Goal: Task Accomplishment & Management: Manage account settings

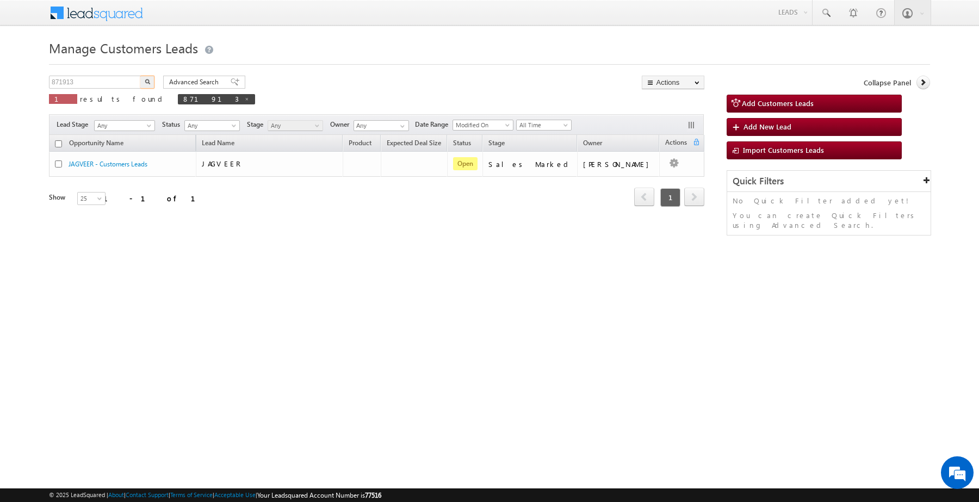
click at [125, 86] on input "871913" at bounding box center [95, 82] width 93 height 13
type input "876199."
click at [140, 76] on button "button" at bounding box center [147, 82] width 14 height 13
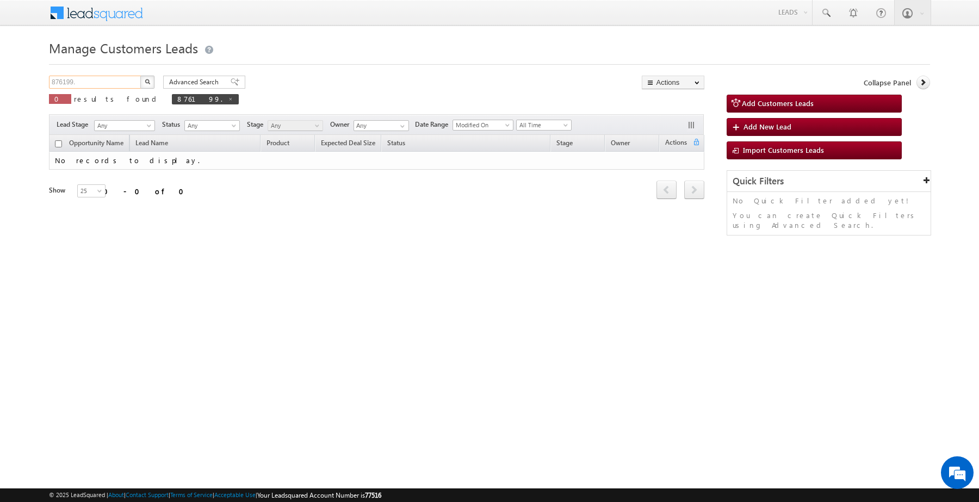
click at [110, 83] on input "876199." at bounding box center [95, 82] width 93 height 13
type input "876199"
click at [140, 76] on button "button" at bounding box center [147, 82] width 14 height 13
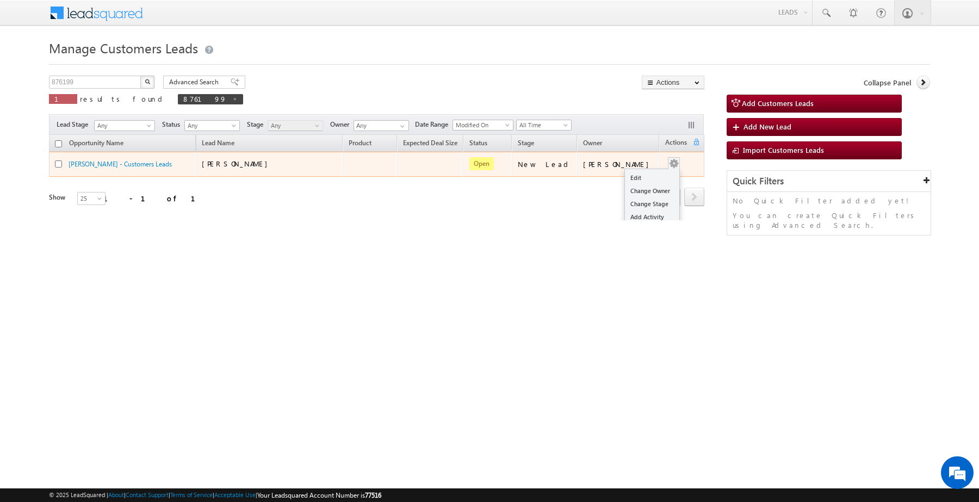
click at [678, 164] on td "Edit Change Owner Change Stage Add Activity Add Task Delete" at bounding box center [681, 164] width 45 height 25
click at [643, 177] on link "Edit" at bounding box center [652, 177] width 54 height 13
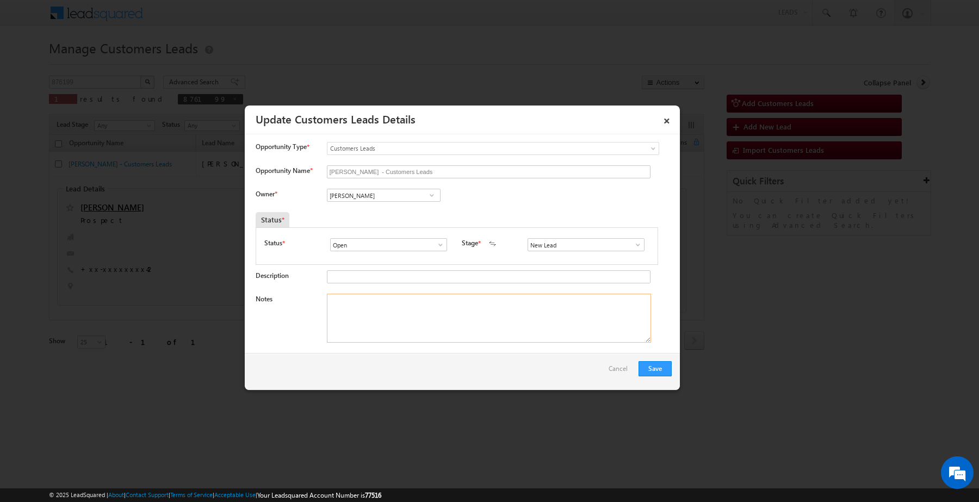
click at [504, 302] on textarea "Notes" at bounding box center [489, 318] width 324 height 49
paste textarea "[PERSON_NAME] / Construction / 15 lakh / Self-Employed income 50k / Currently n…"
type textarea "[PERSON_NAME] / Construction / 15 lakh / Self-Employed income 50k / Currently n…"
click at [600, 246] on input "New Lead" at bounding box center [585, 244] width 117 height 13
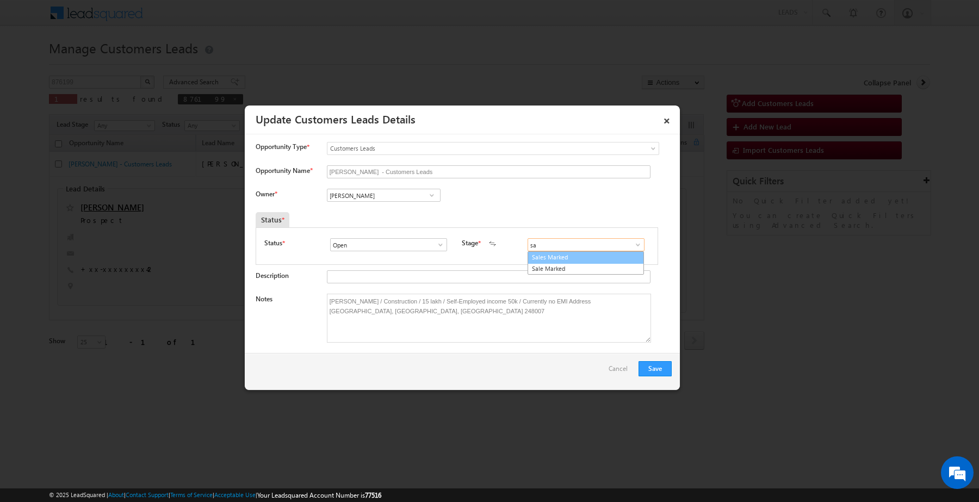
click at [534, 261] on ul "Sales Marked Sale Marked" at bounding box center [585, 262] width 116 height 23
click at [534, 261] on link "Sales Marked" at bounding box center [585, 257] width 116 height 13
type input "Sales Marked"
click at [414, 251] on input "Open" at bounding box center [388, 244] width 117 height 13
click at [376, 197] on input "[PERSON_NAME]" at bounding box center [384, 195] width 114 height 13
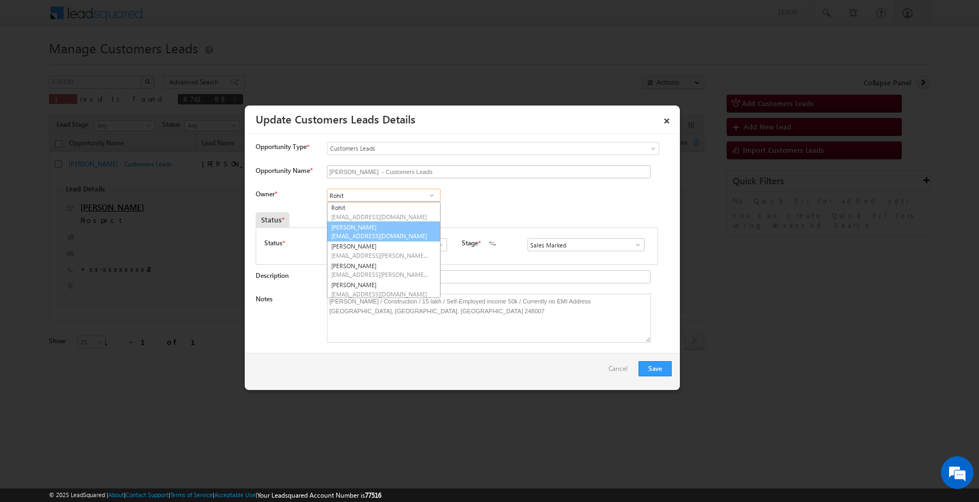
click at [381, 237] on span "[EMAIL_ADDRESS][DOMAIN_NAME]" at bounding box center [380, 236] width 98 height 8
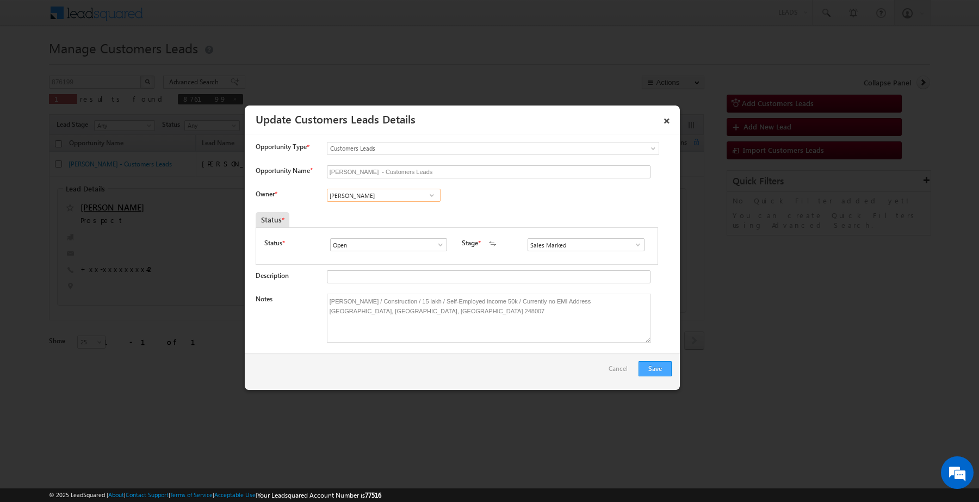
type input "[PERSON_NAME]"
click at [652, 368] on button "Save" at bounding box center [654, 368] width 33 height 15
